Goal: Navigation & Orientation: Find specific page/section

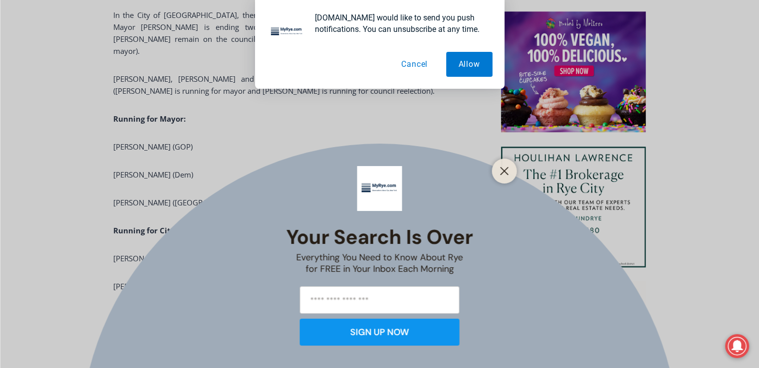
click at [413, 62] on button "Cancel" at bounding box center [414, 64] width 51 height 25
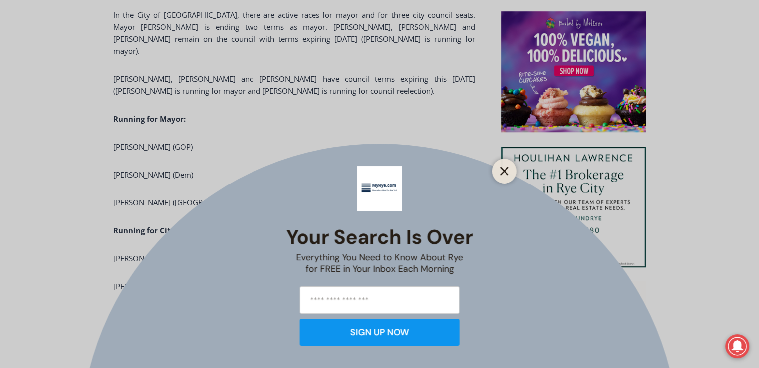
click at [506, 171] on icon "Close" at bounding box center [504, 171] width 9 height 9
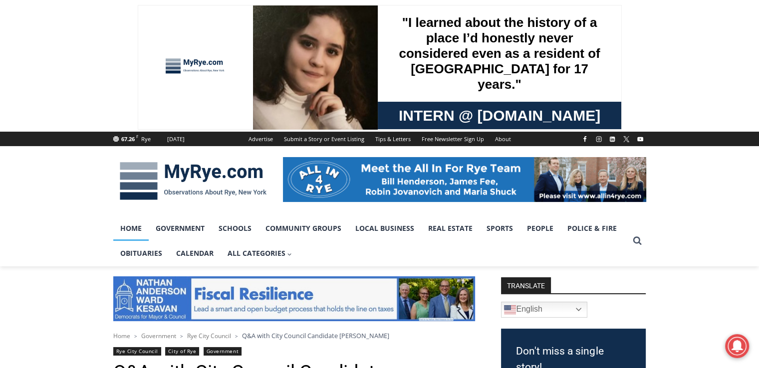
click at [132, 228] on link "Home" at bounding box center [130, 228] width 35 height 25
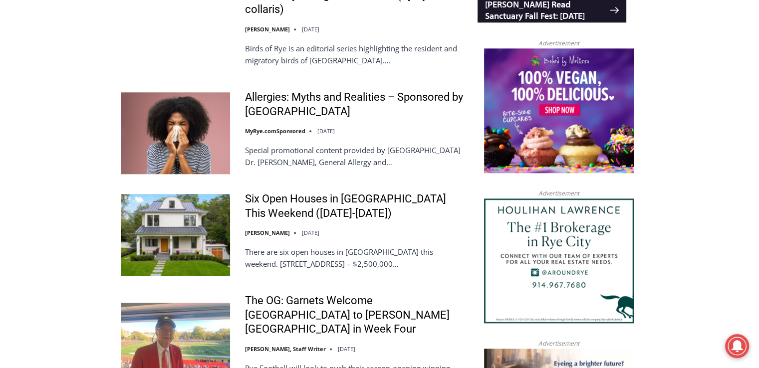
scroll to position [1098, 0]
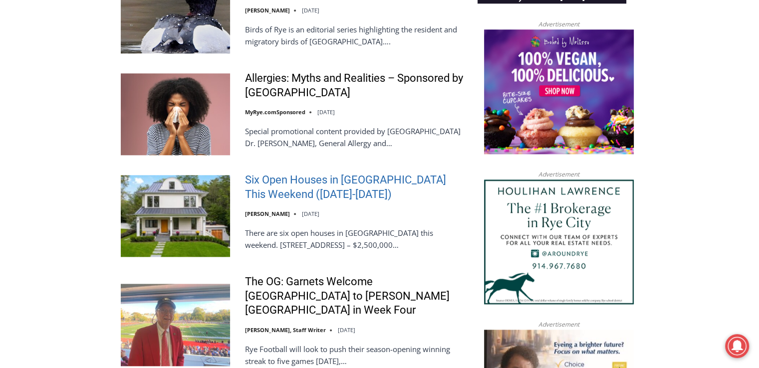
click at [278, 180] on link "Six Open Houses in [GEOGRAPHIC_DATA] This Weekend ([DATE]-[DATE])" at bounding box center [354, 187] width 219 height 28
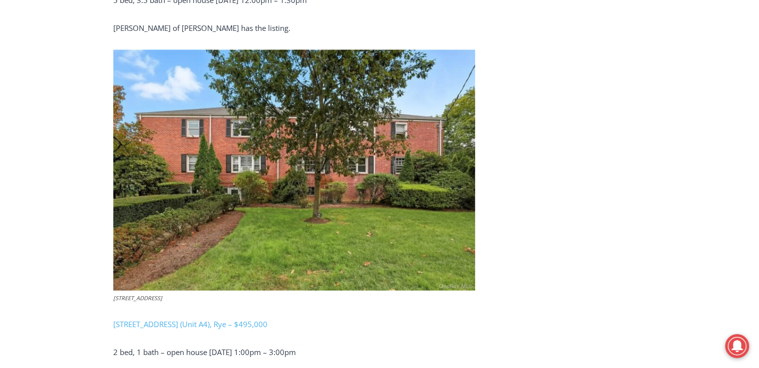
scroll to position [1947, 0]
